Goal: Task Accomplishment & Management: Use online tool/utility

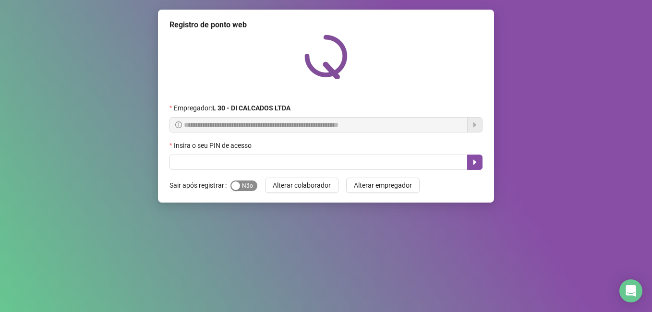
click at [233, 188] on div "button" at bounding box center [236, 186] width 9 height 9
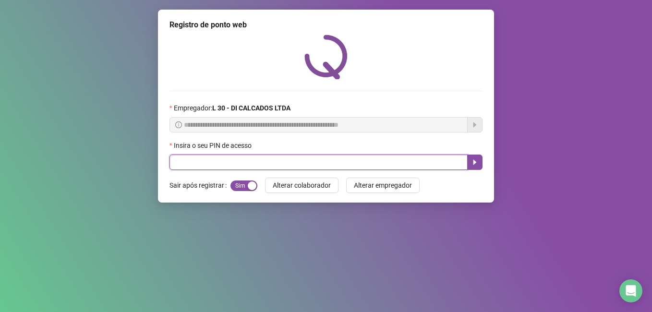
click at [175, 169] on input "text" at bounding box center [319, 162] width 298 height 15
type input "*****"
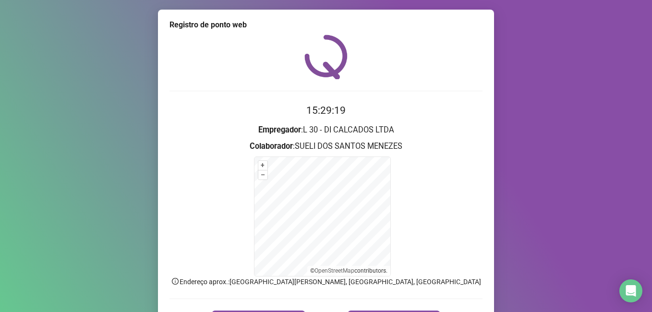
scroll to position [19, 0]
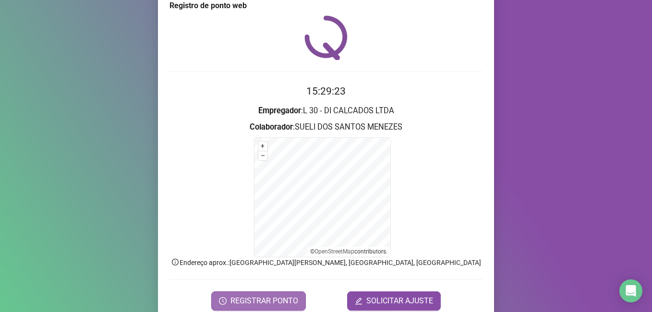
click at [247, 302] on span "REGISTRAR PONTO" at bounding box center [265, 301] width 68 height 12
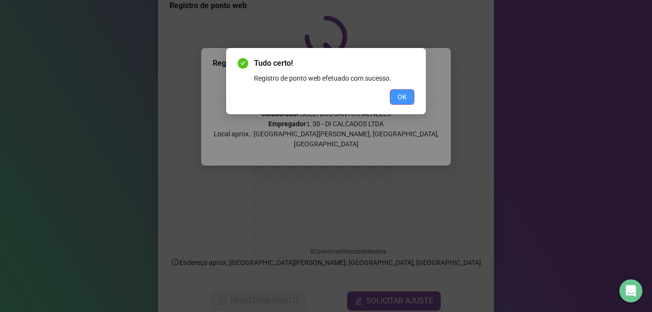
click at [395, 100] on button "OK" at bounding box center [402, 96] width 24 height 15
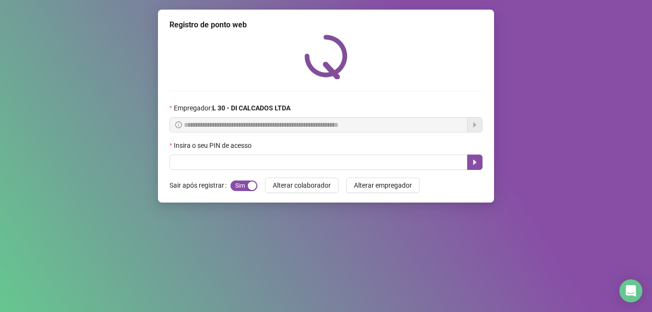
scroll to position [0, 0]
click at [245, 156] on input "text" at bounding box center [319, 162] width 298 height 15
click at [396, 164] on input "text" at bounding box center [319, 162] width 298 height 15
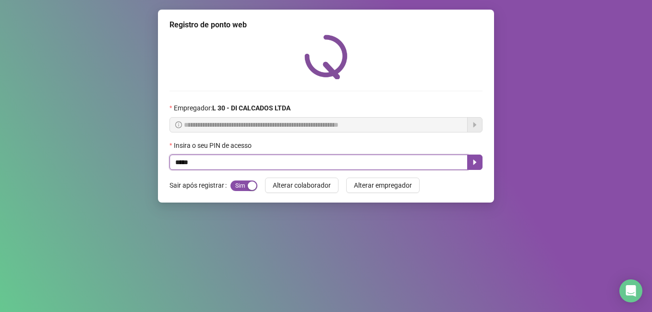
type input "*****"
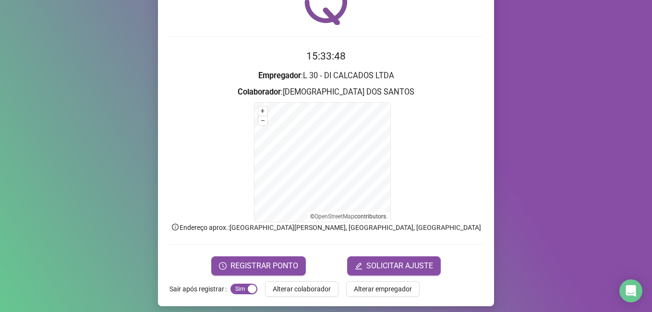
scroll to position [60, 0]
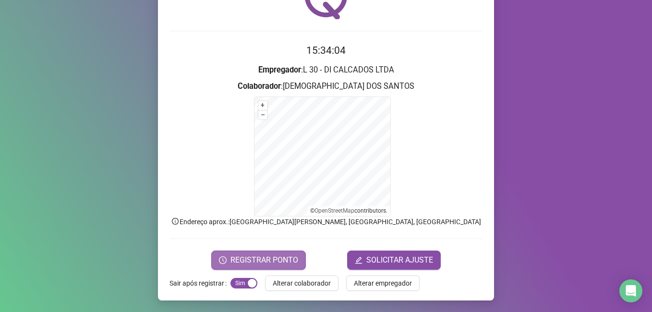
click at [269, 258] on span "REGISTRAR PONTO" at bounding box center [265, 261] width 68 height 12
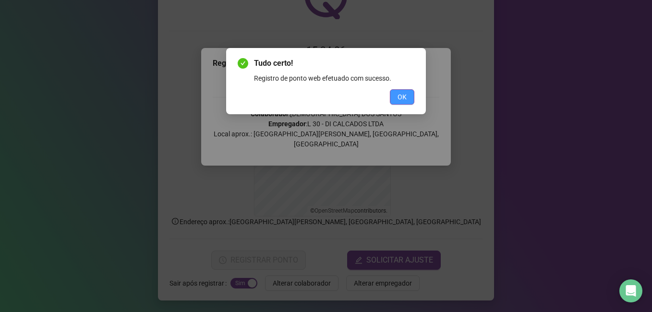
click at [399, 93] on span "OK" at bounding box center [402, 97] width 9 height 11
